Goal: Go to known website: Access a specific website the user already knows

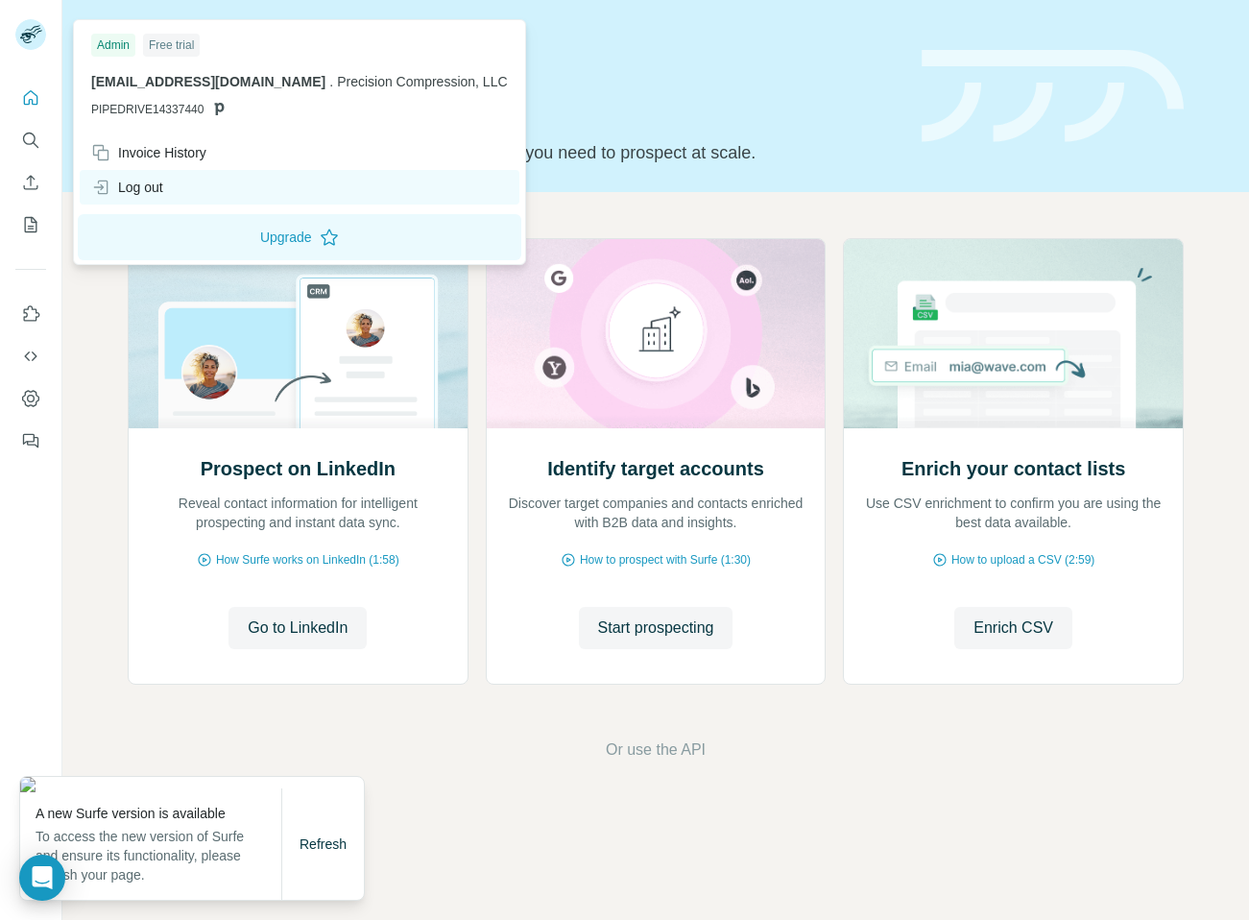
click at [134, 181] on div "Log out" at bounding box center [127, 187] width 72 height 19
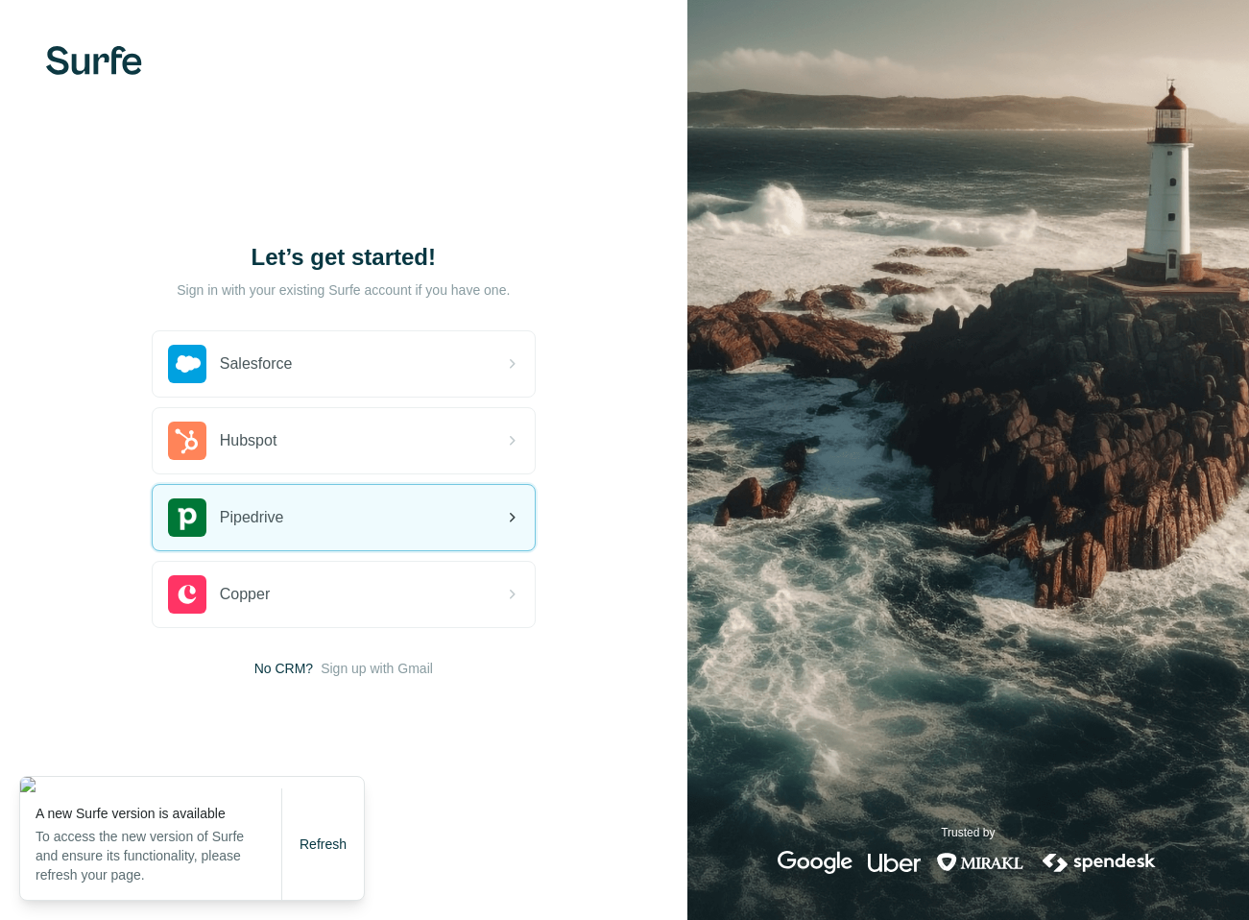
click at [346, 534] on div "Pipedrive" at bounding box center [344, 517] width 382 height 65
click at [300, 517] on div "Pipedrive" at bounding box center [344, 517] width 382 height 65
click at [303, 516] on div "Pipedrive" at bounding box center [344, 517] width 382 height 65
click at [406, 531] on div "Pipedrive" at bounding box center [344, 517] width 382 height 65
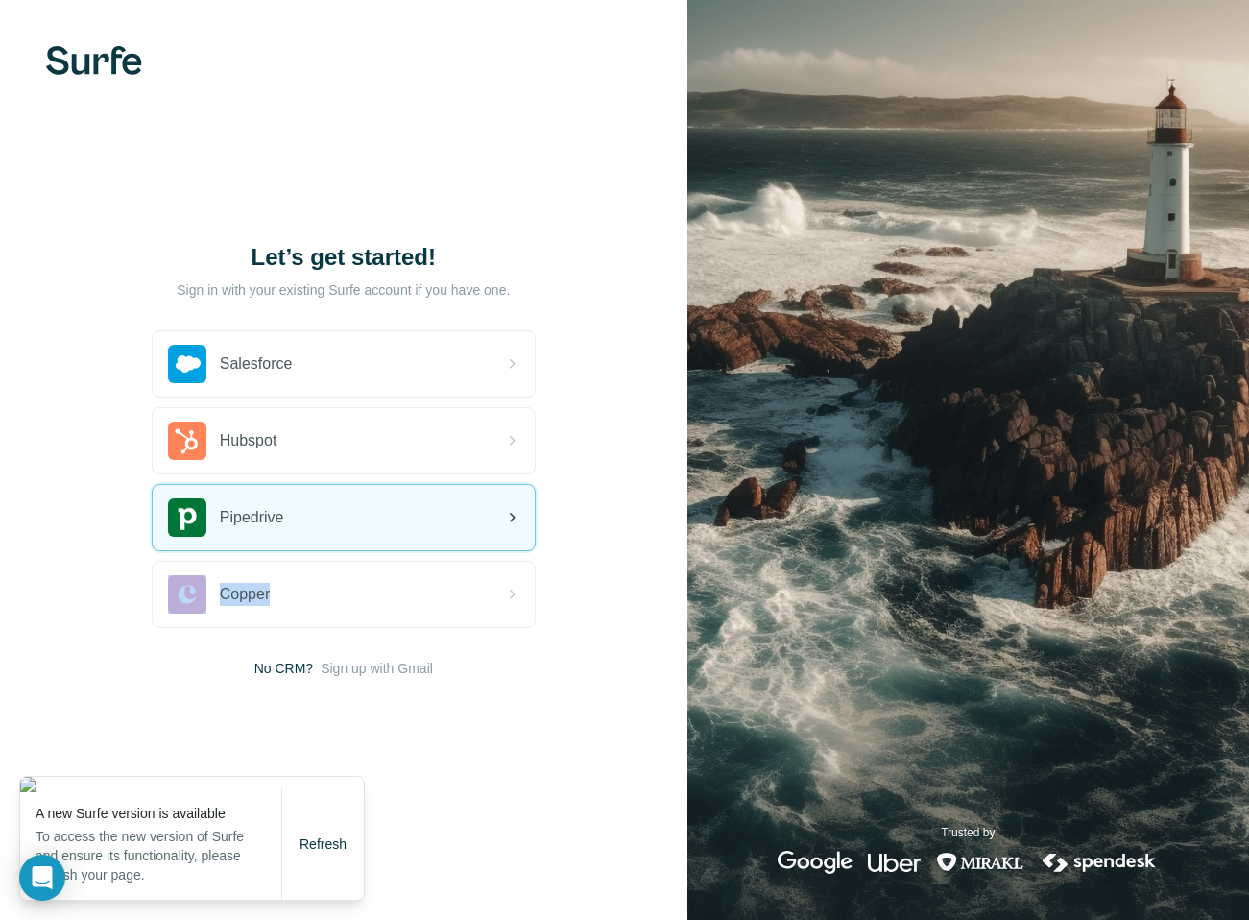
click at [467, 527] on div "Pipedrive" at bounding box center [344, 517] width 382 height 65
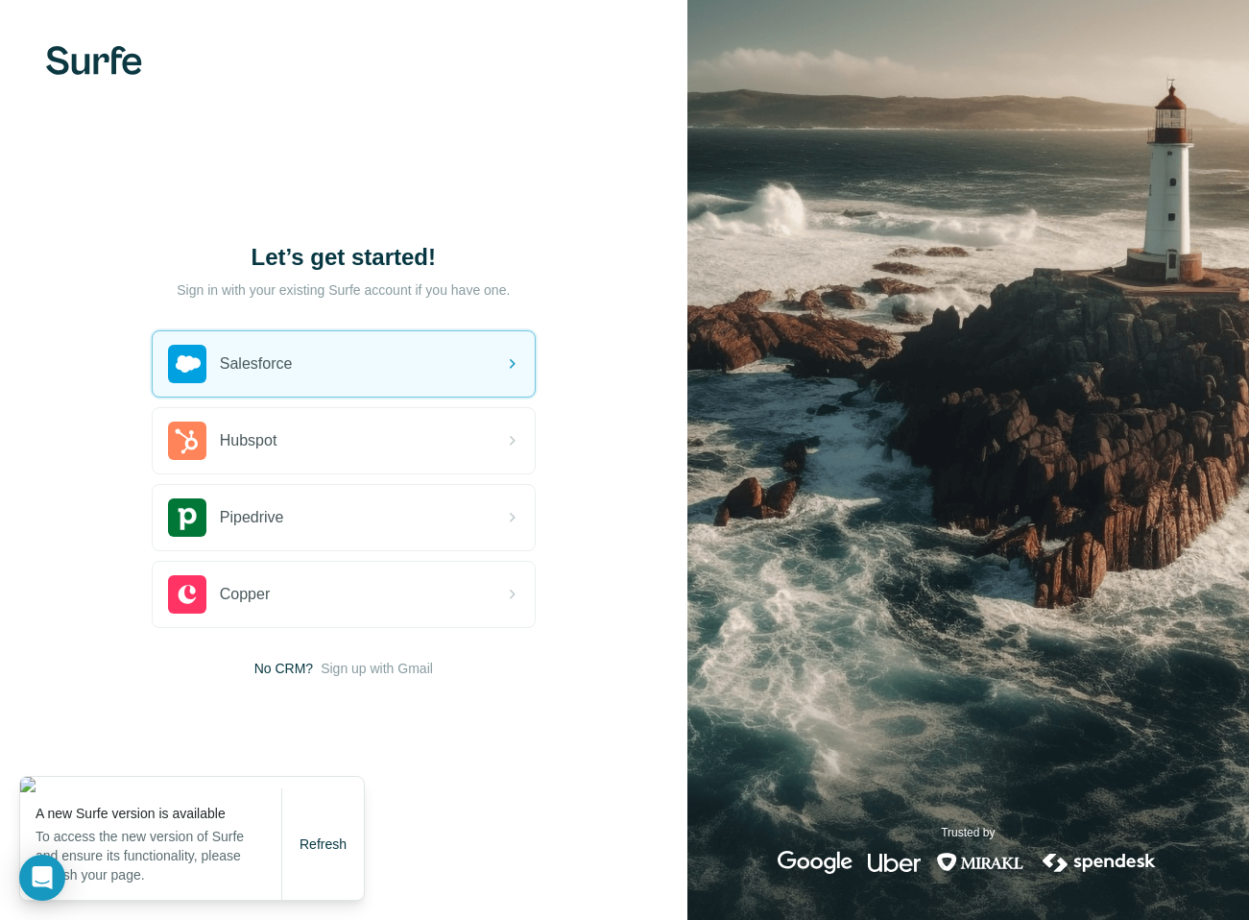
click at [59, 342] on div "Let’s get started! Sign in with your existing Surfe account if you have one. Sa…" at bounding box center [343, 460] width 687 height 920
